Goal: Task Accomplishment & Management: Manage account settings

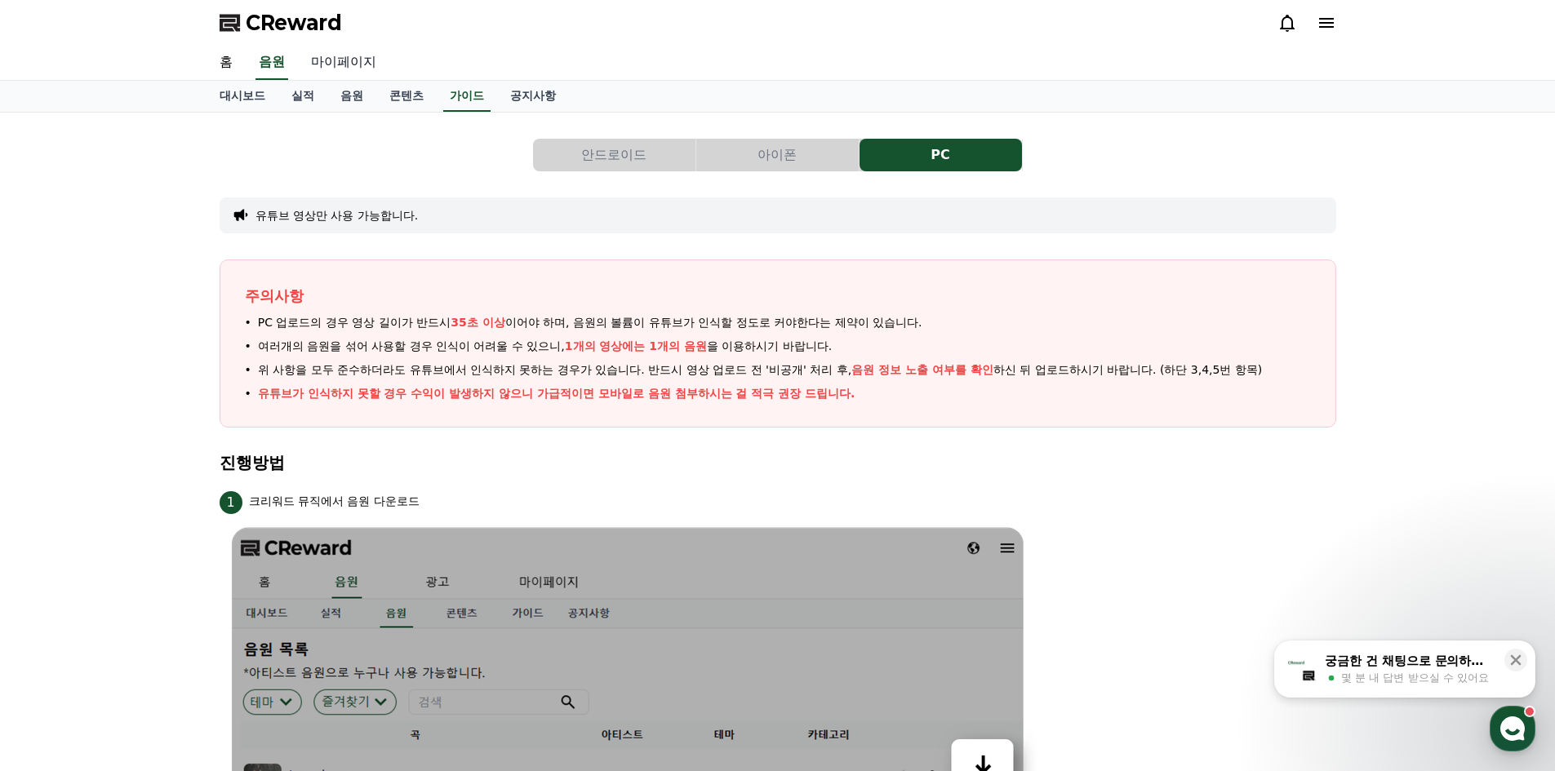
click at [386, 61] on link "마이페이지" at bounding box center [343, 63] width 91 height 34
select select "**********"
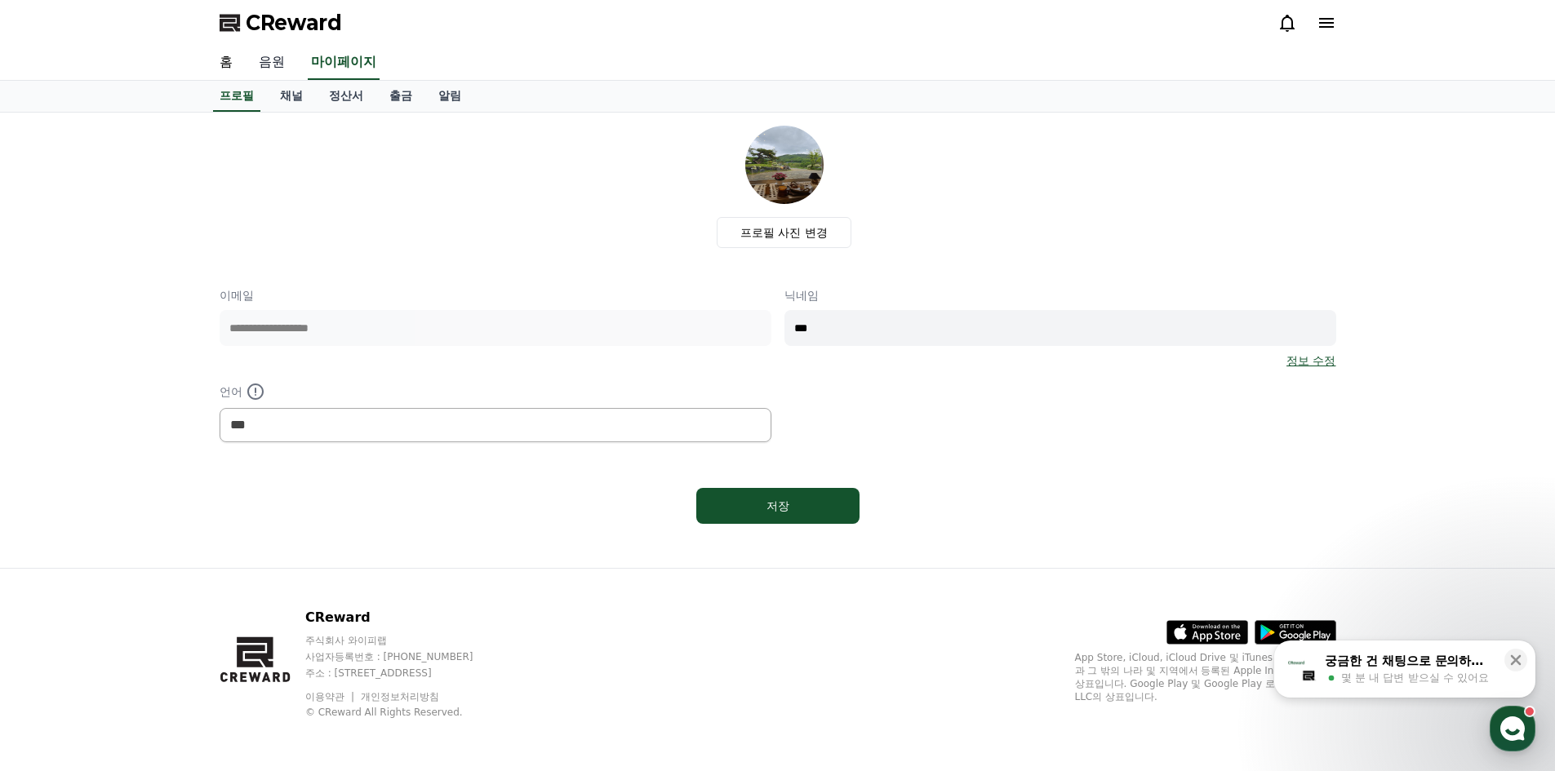
click at [268, 62] on link "음원" at bounding box center [272, 63] width 52 height 34
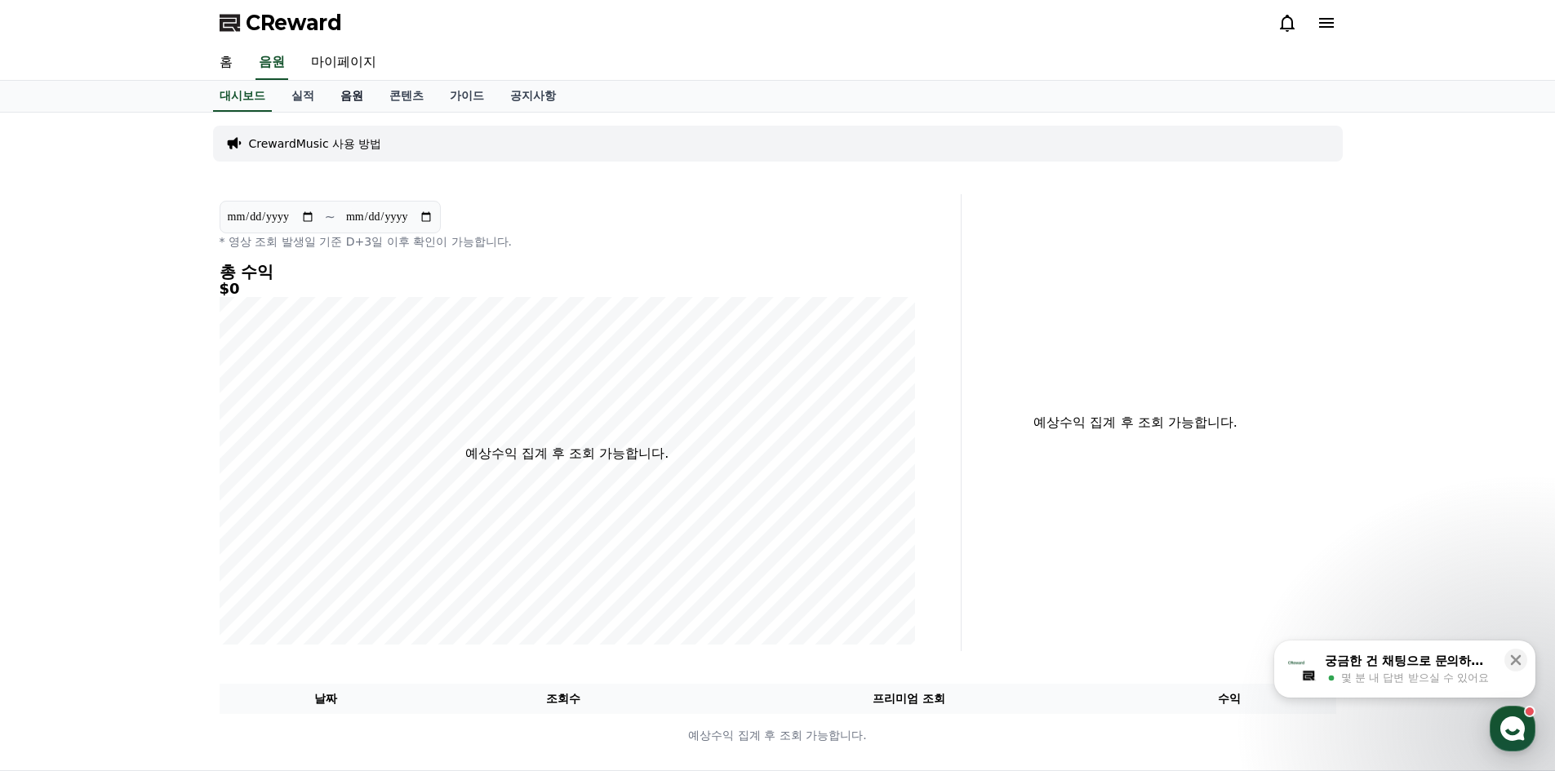
click at [353, 92] on link "음원" at bounding box center [351, 96] width 49 height 31
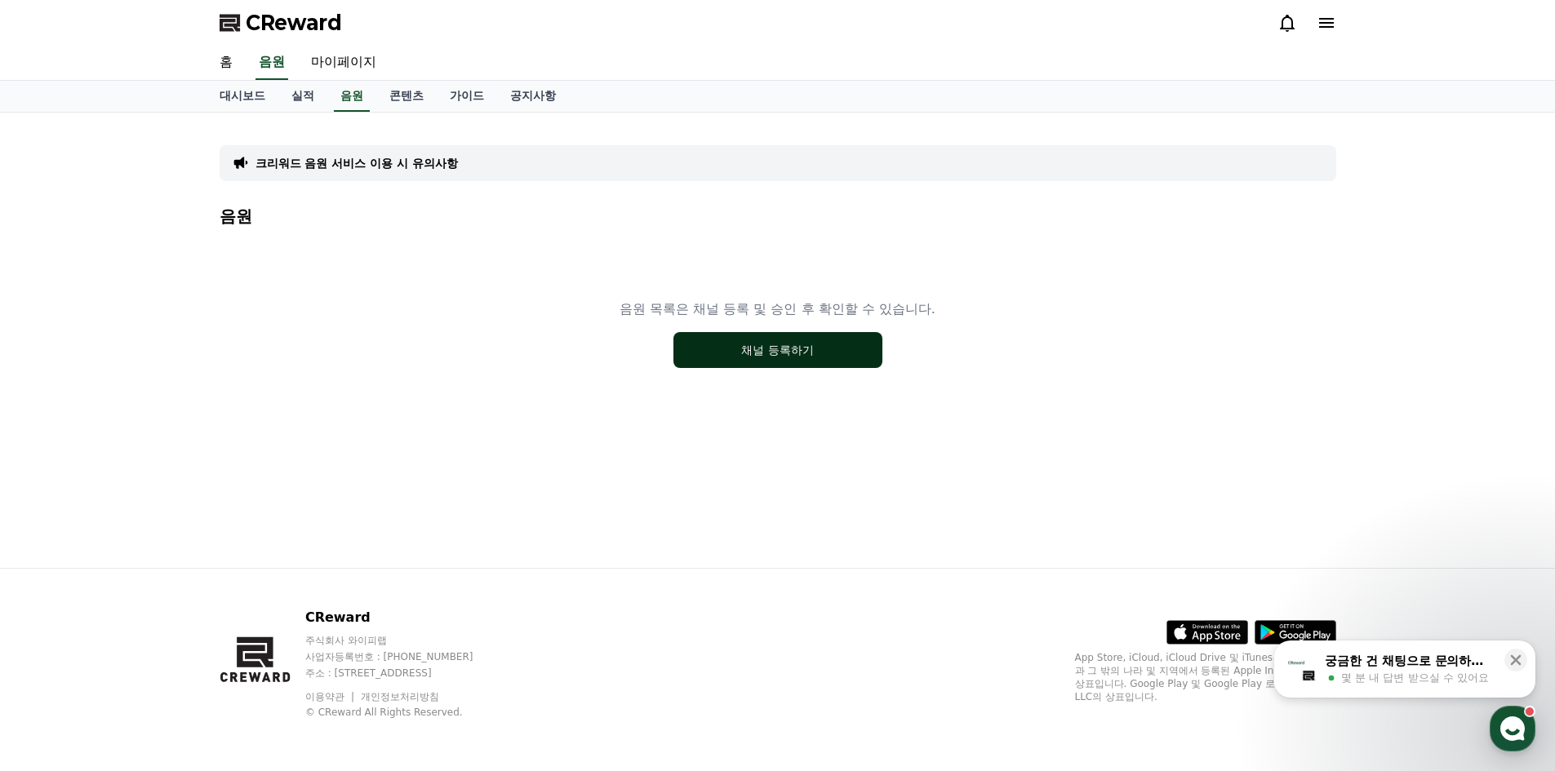
click at [810, 348] on button "채널 등록하기" at bounding box center [777, 350] width 209 height 36
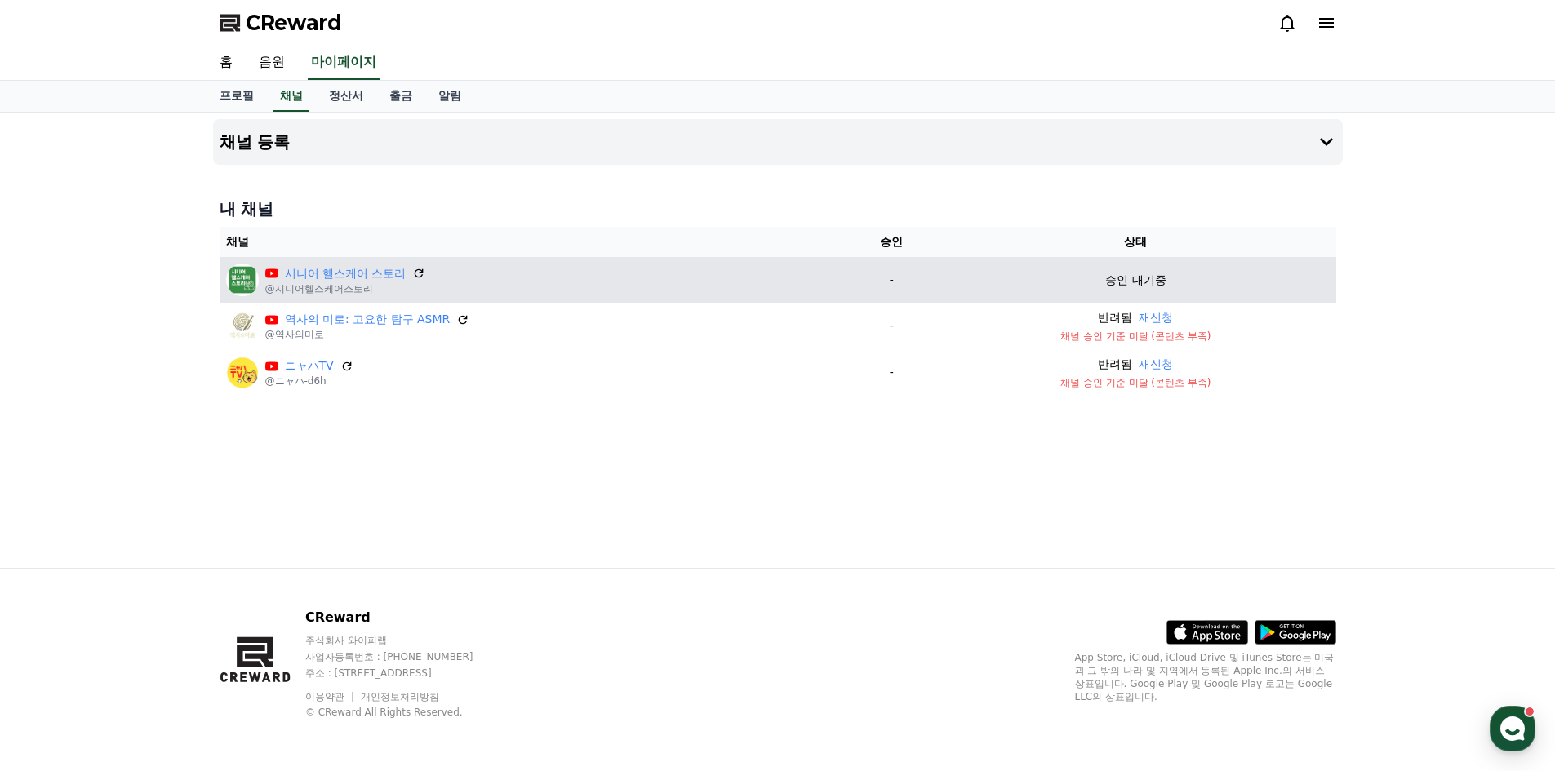
click at [1139, 288] on p "승인 대기중" at bounding box center [1135, 280] width 60 height 17
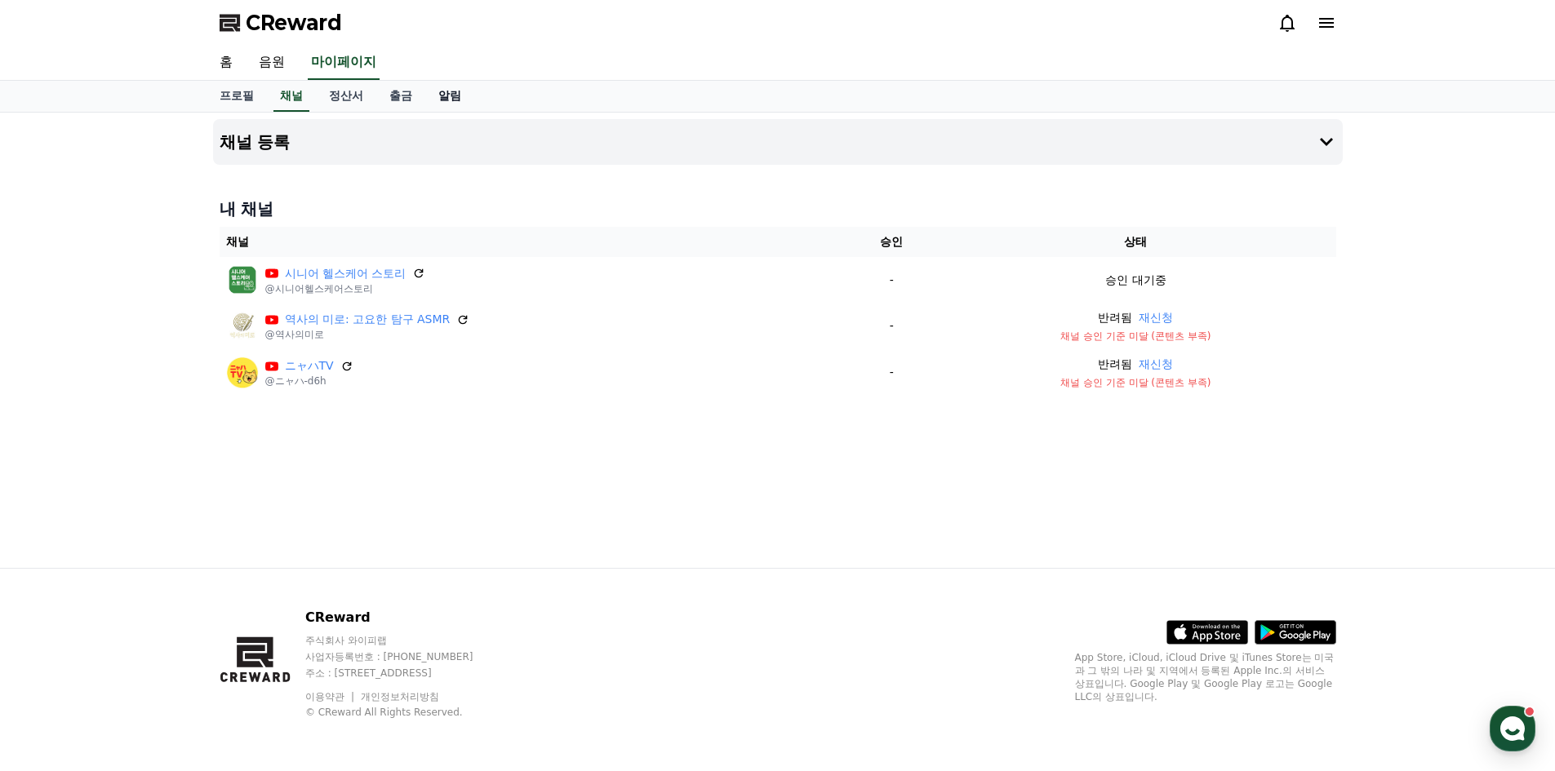
click at [454, 100] on link "알림" at bounding box center [449, 96] width 49 height 31
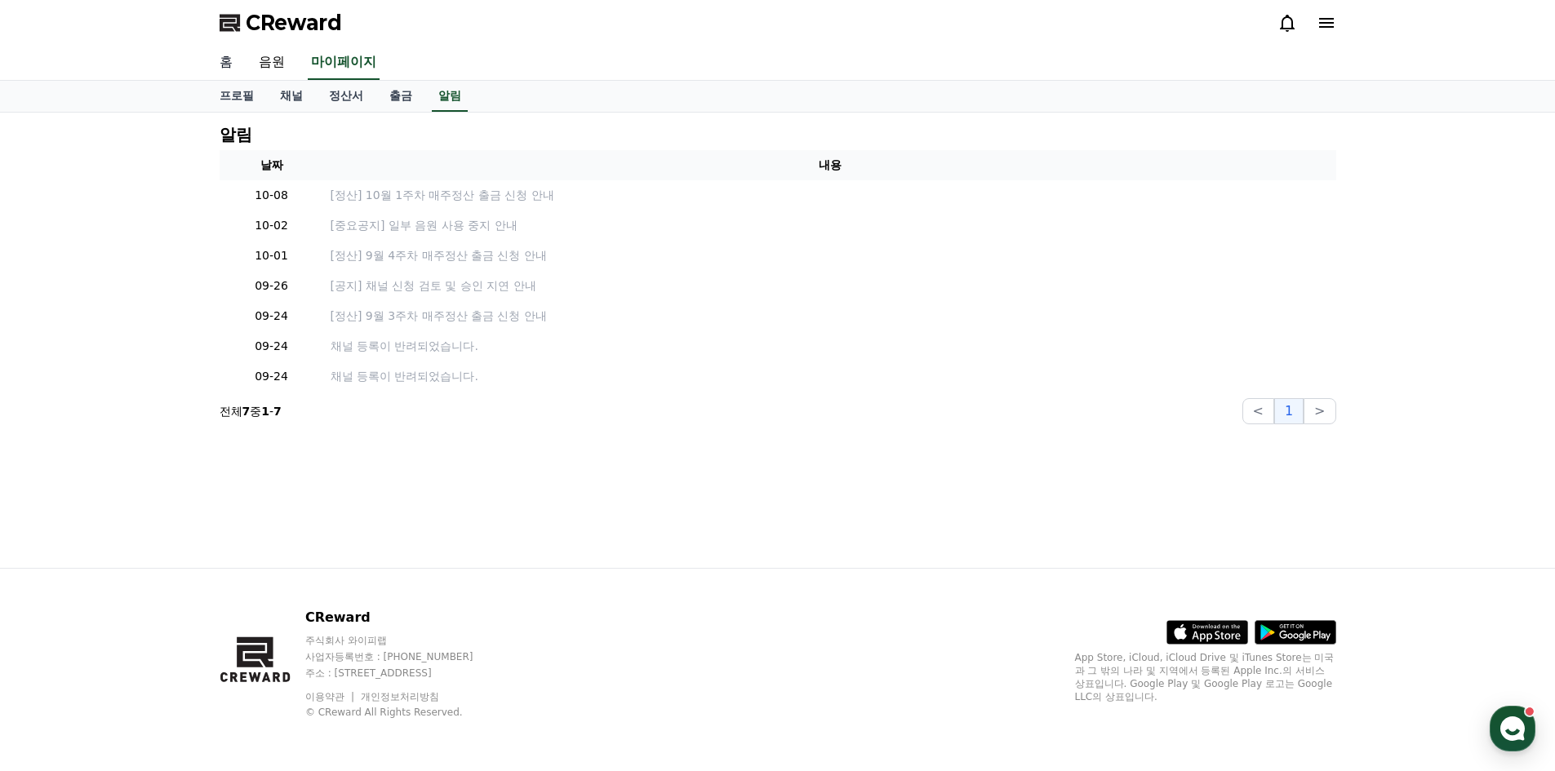
click at [230, 72] on link "홈" at bounding box center [225, 63] width 39 height 34
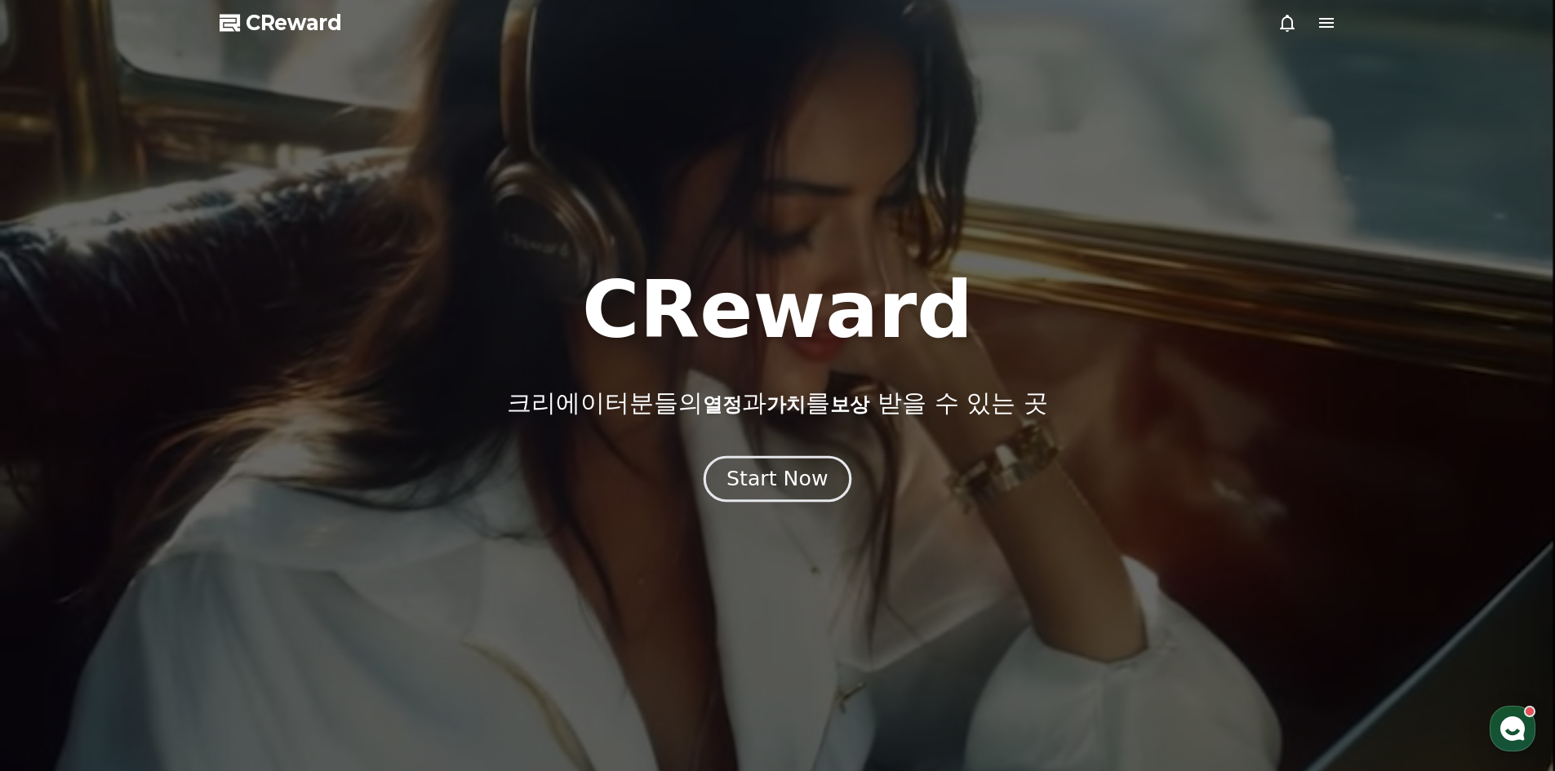
click at [730, 482] on button "Start Now" at bounding box center [777, 478] width 148 height 47
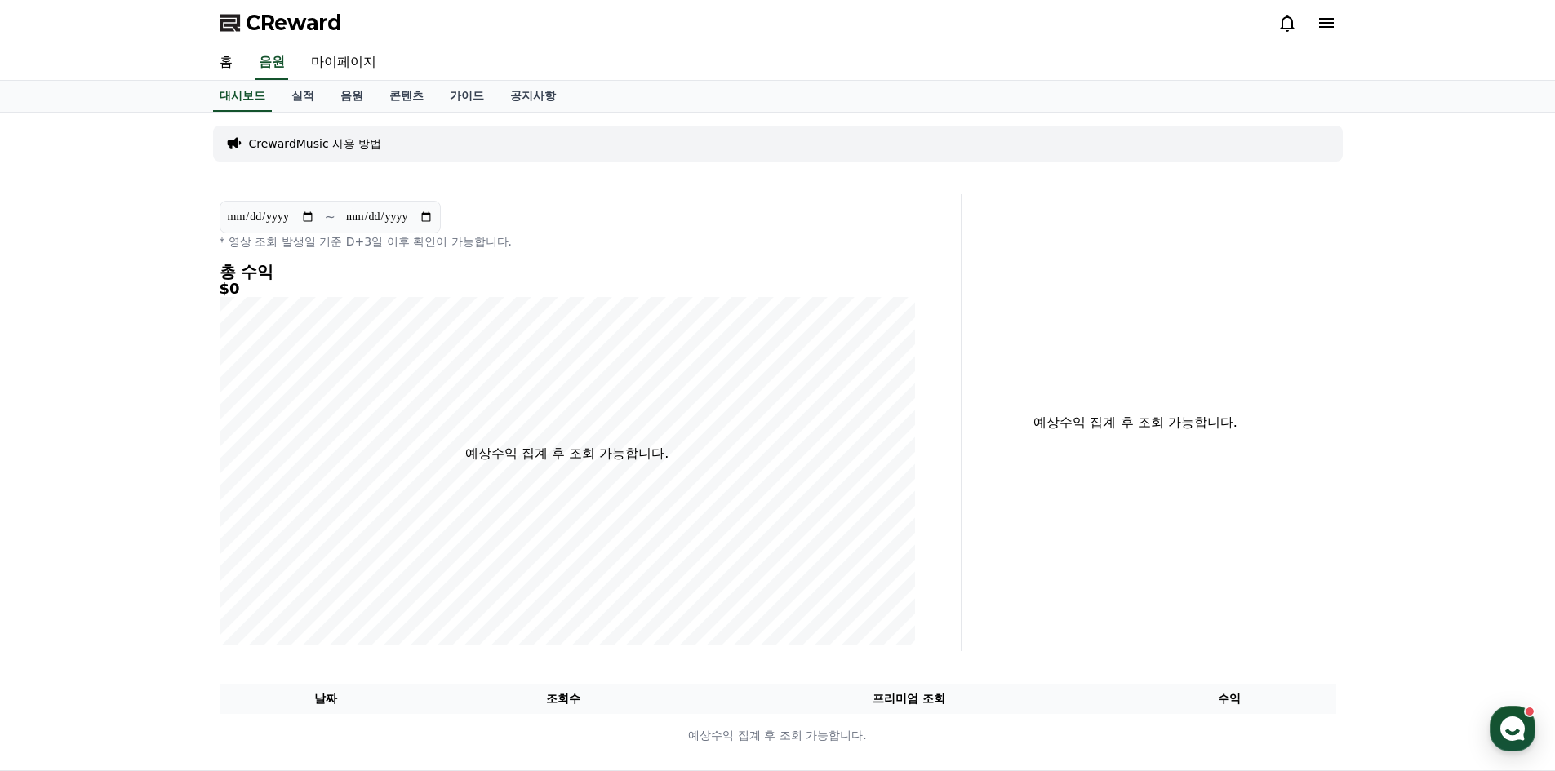
click at [1339, 26] on div "CReward" at bounding box center [777, 23] width 1143 height 46
click at [1329, 27] on icon at bounding box center [1326, 23] width 15 height 10
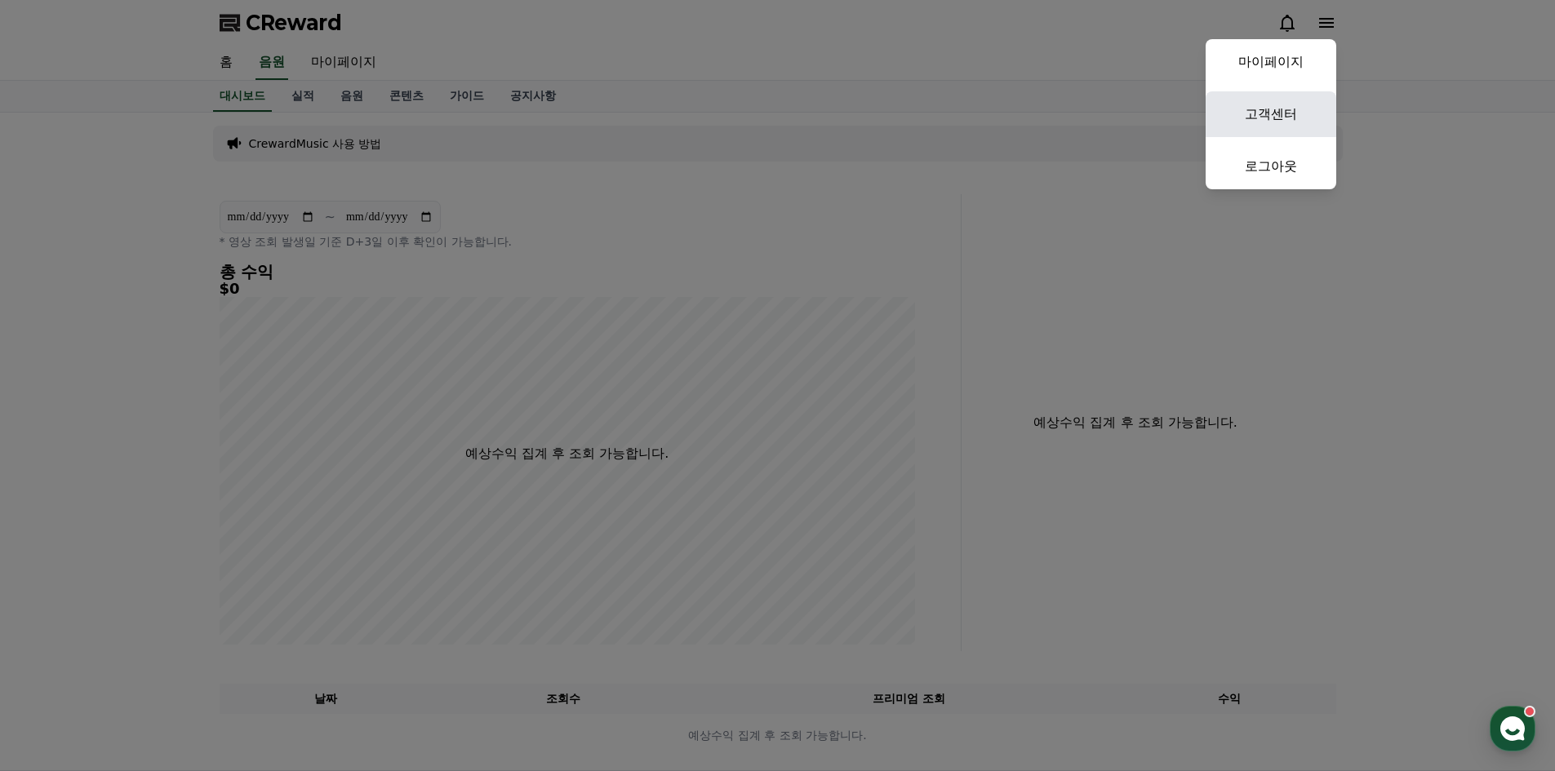
click at [1285, 106] on link "고객센터" at bounding box center [1270, 114] width 131 height 46
